Goal: Transaction & Acquisition: Purchase product/service

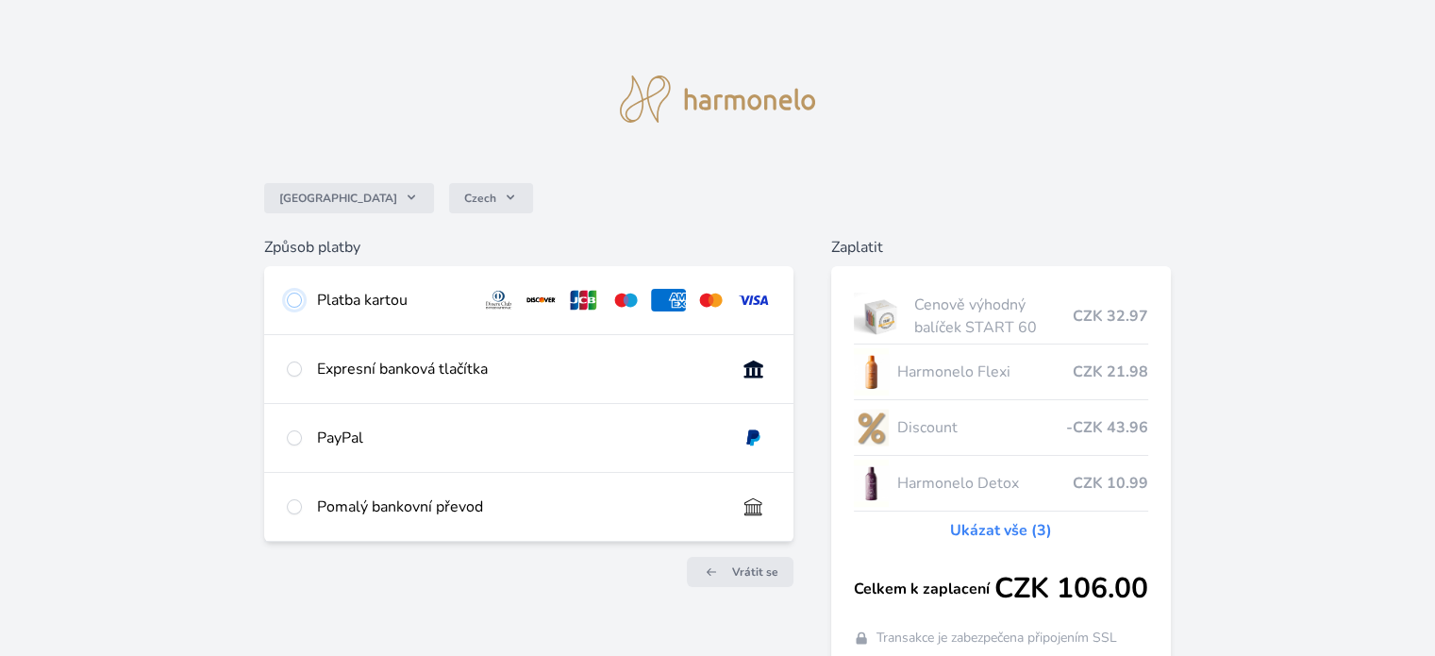
click at [293, 298] on input "radio" at bounding box center [294, 299] width 15 height 15
radio input "true"
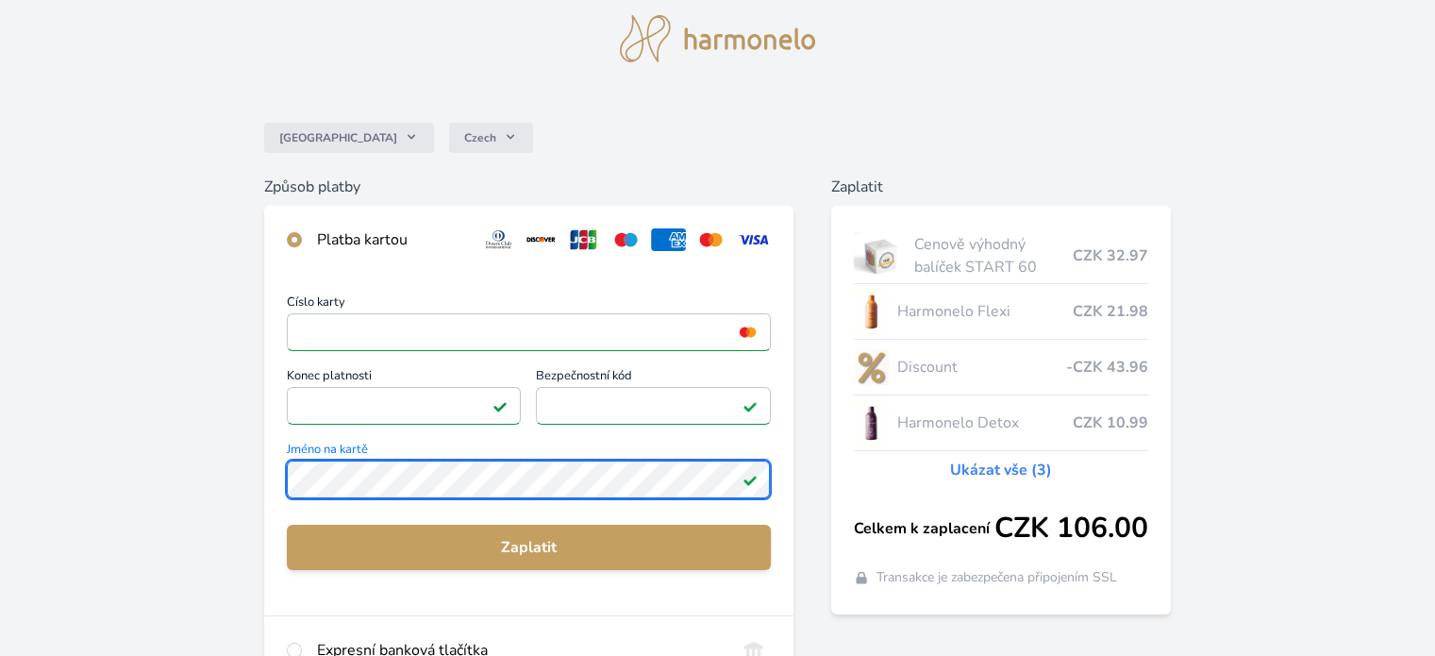
scroll to position [94, 0]
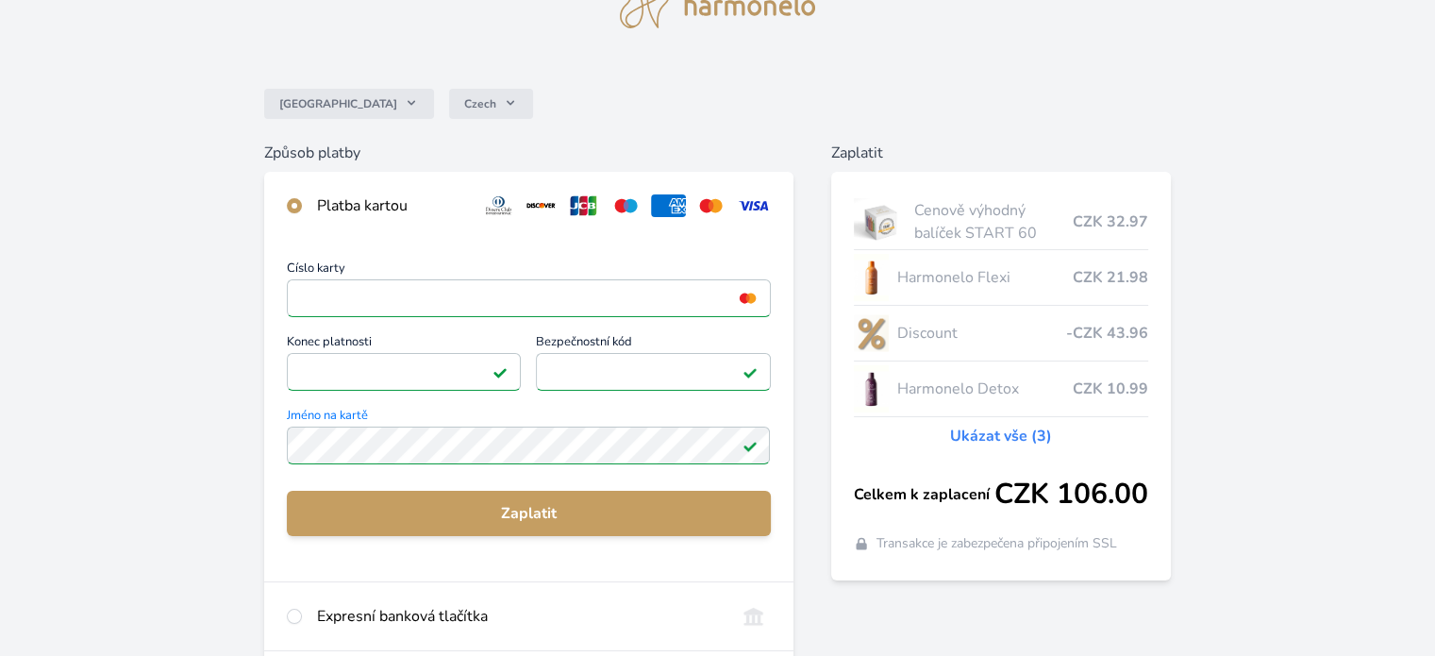
click at [1022, 433] on link "Ukázat vše (3)" at bounding box center [1001, 435] width 102 height 23
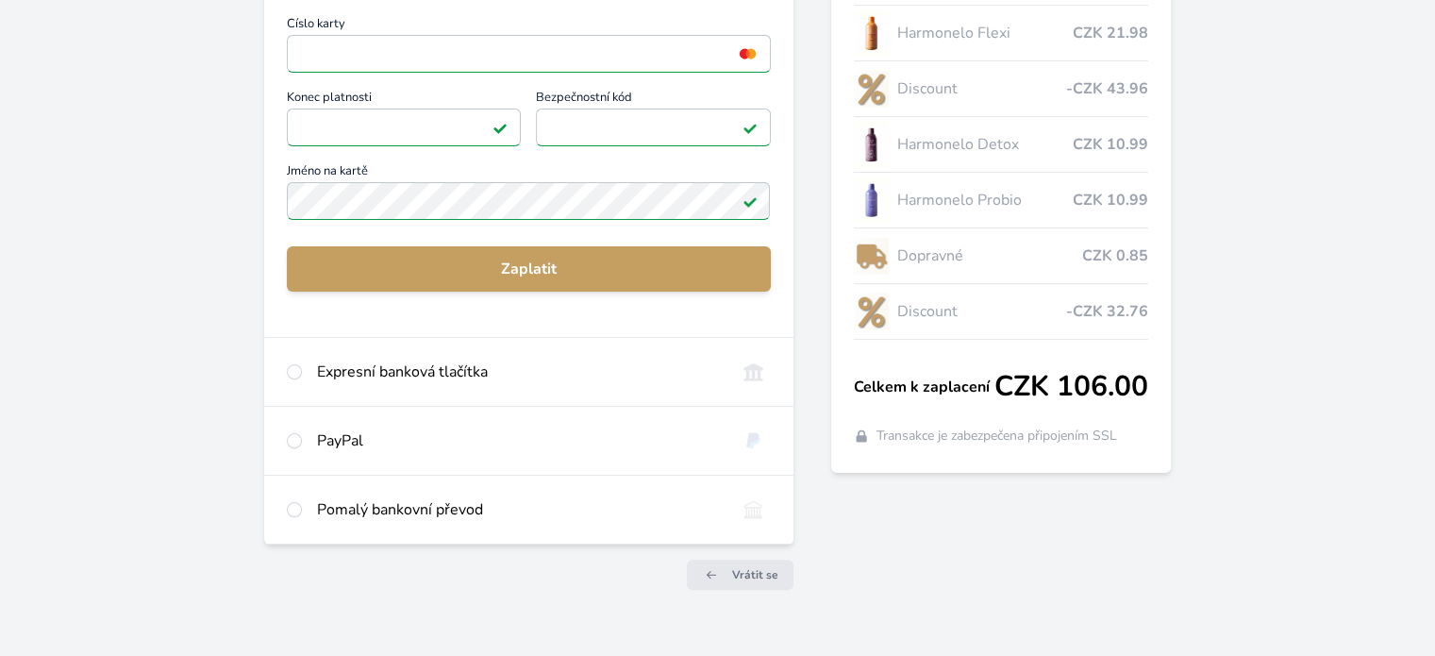
scroll to position [370, 0]
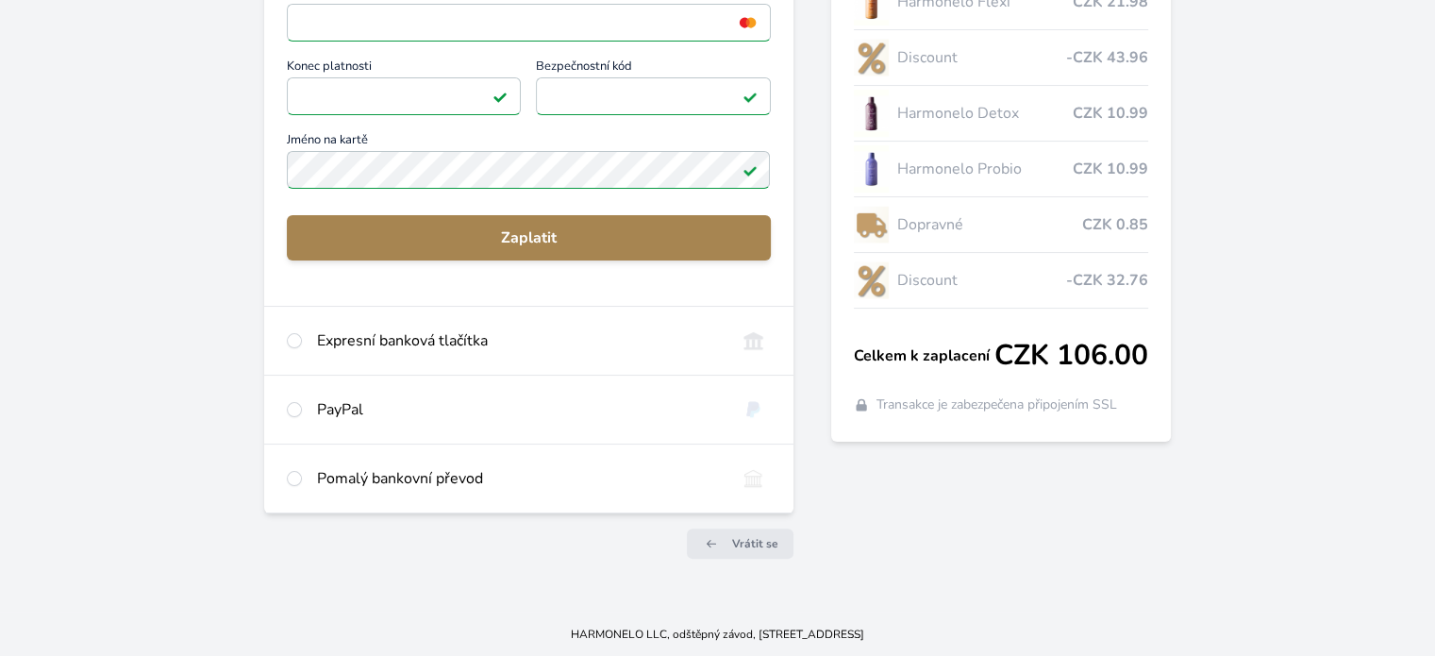
click at [499, 230] on span "Zaplatit" at bounding box center [528, 237] width 453 height 23
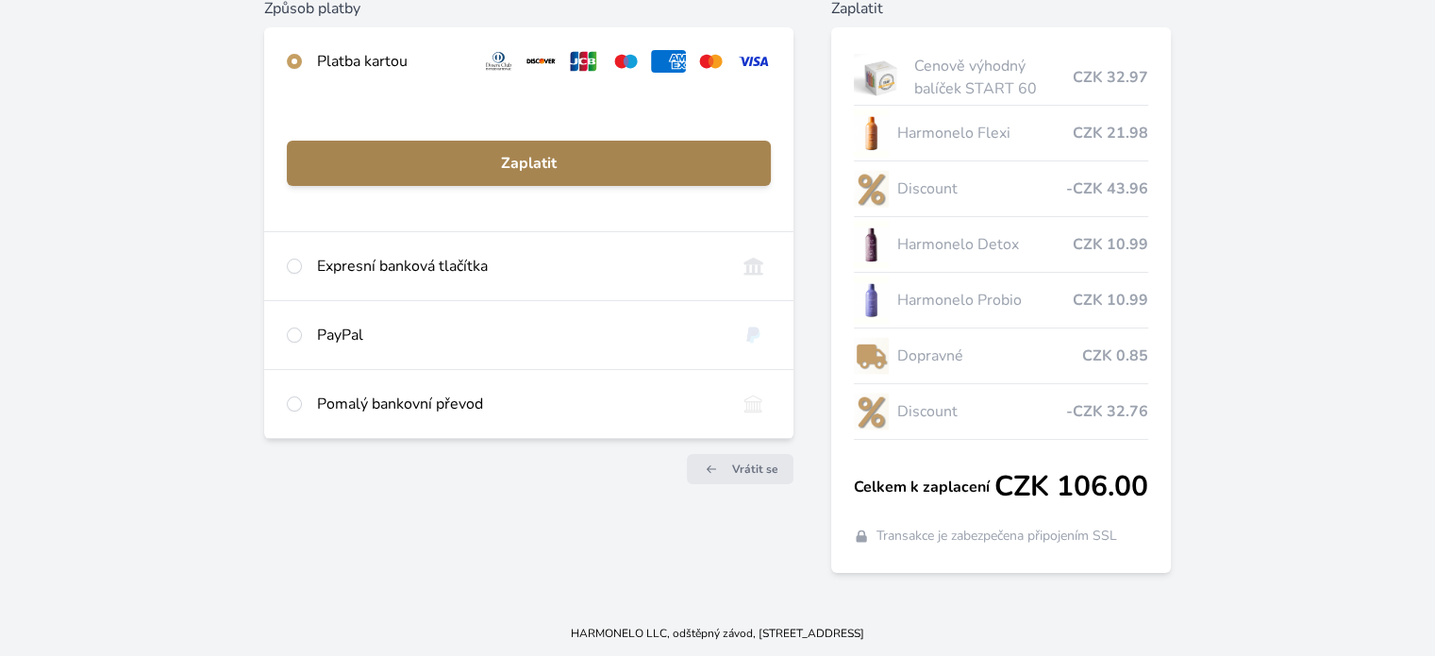
scroll to position [238, 0]
